Goal: Browse casually

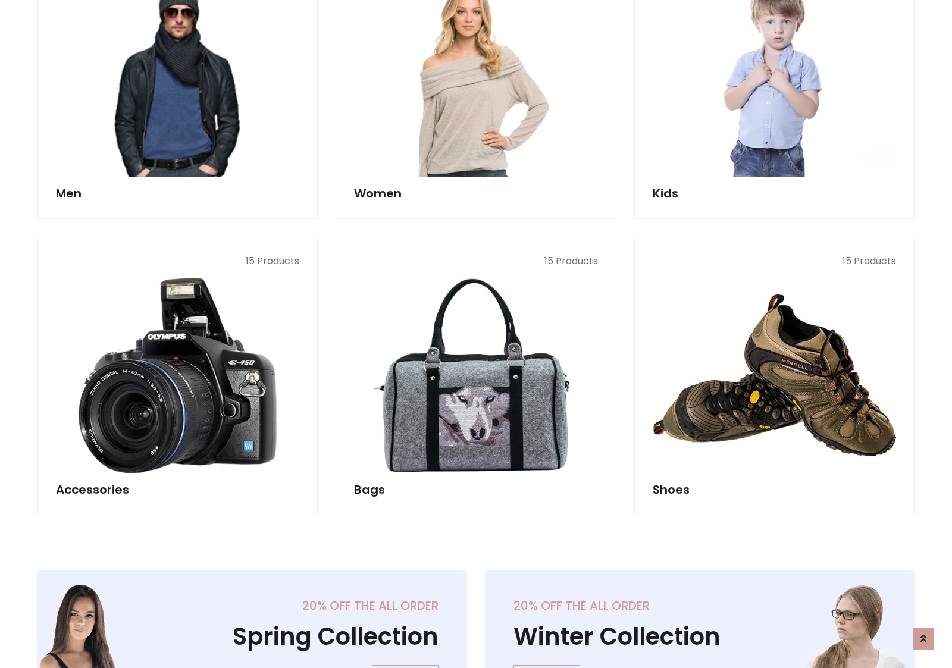
scroll to position [398, 0]
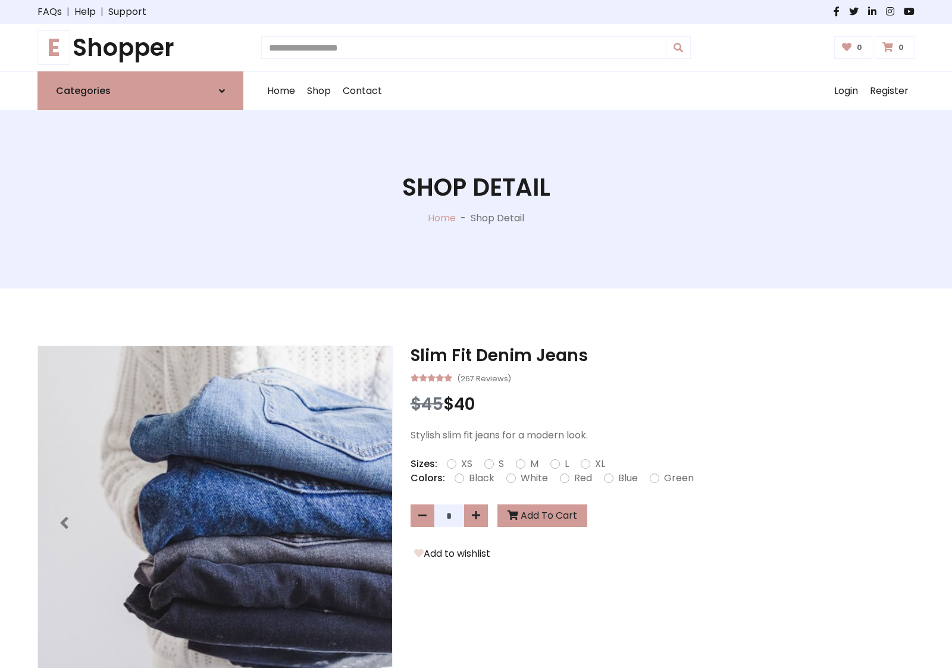
click at [140, 48] on h1 "E Shopper" at bounding box center [140, 47] width 206 height 29
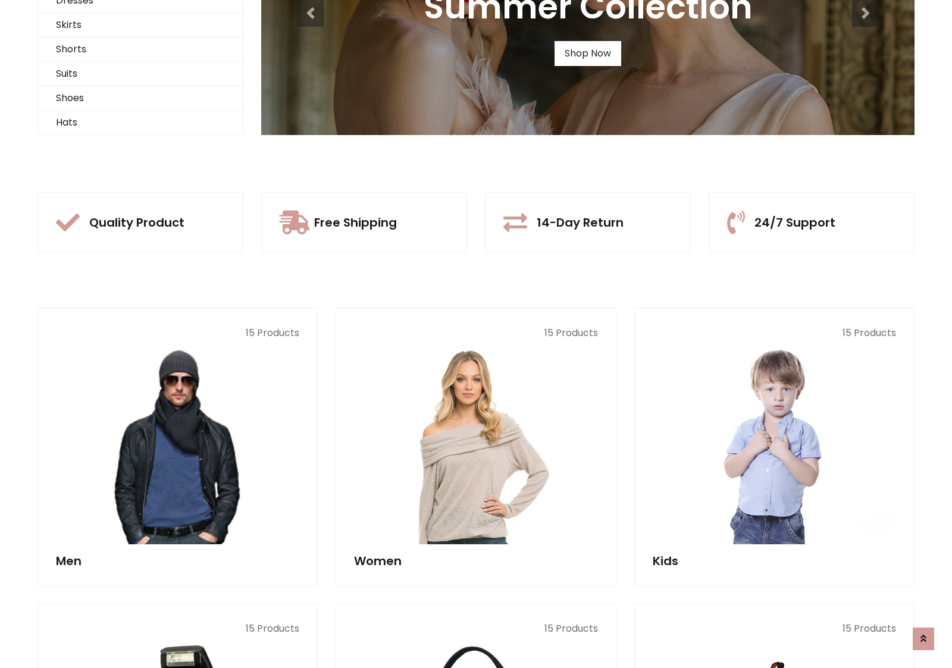
scroll to position [115, 0]
